Goal: Transaction & Acquisition: Subscribe to service/newsletter

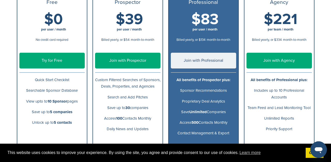
scroll to position [96, 0]
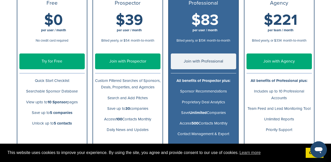
click at [330, 55] on div "SponsorPitch How It Works Pitch Board Success Stories Pricing Help Center Sign …" at bounding box center [165, 108] width 331 height 409
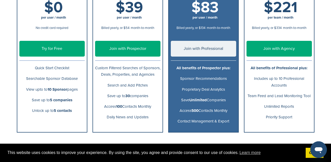
scroll to position [111, 0]
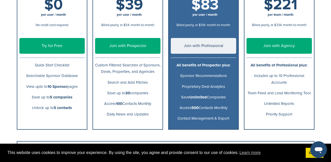
click at [136, 75] on p "Custom Filtered Searches of Sponsors, Deals, Properties, and Agencies" at bounding box center [127, 68] width 65 height 13
click at [131, 49] on link "Join with Prospector" at bounding box center [127, 46] width 65 height 16
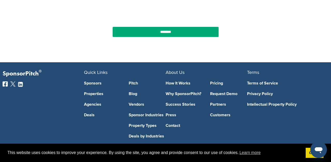
scroll to position [208, 0]
